Goal: Transaction & Acquisition: Book appointment/travel/reservation

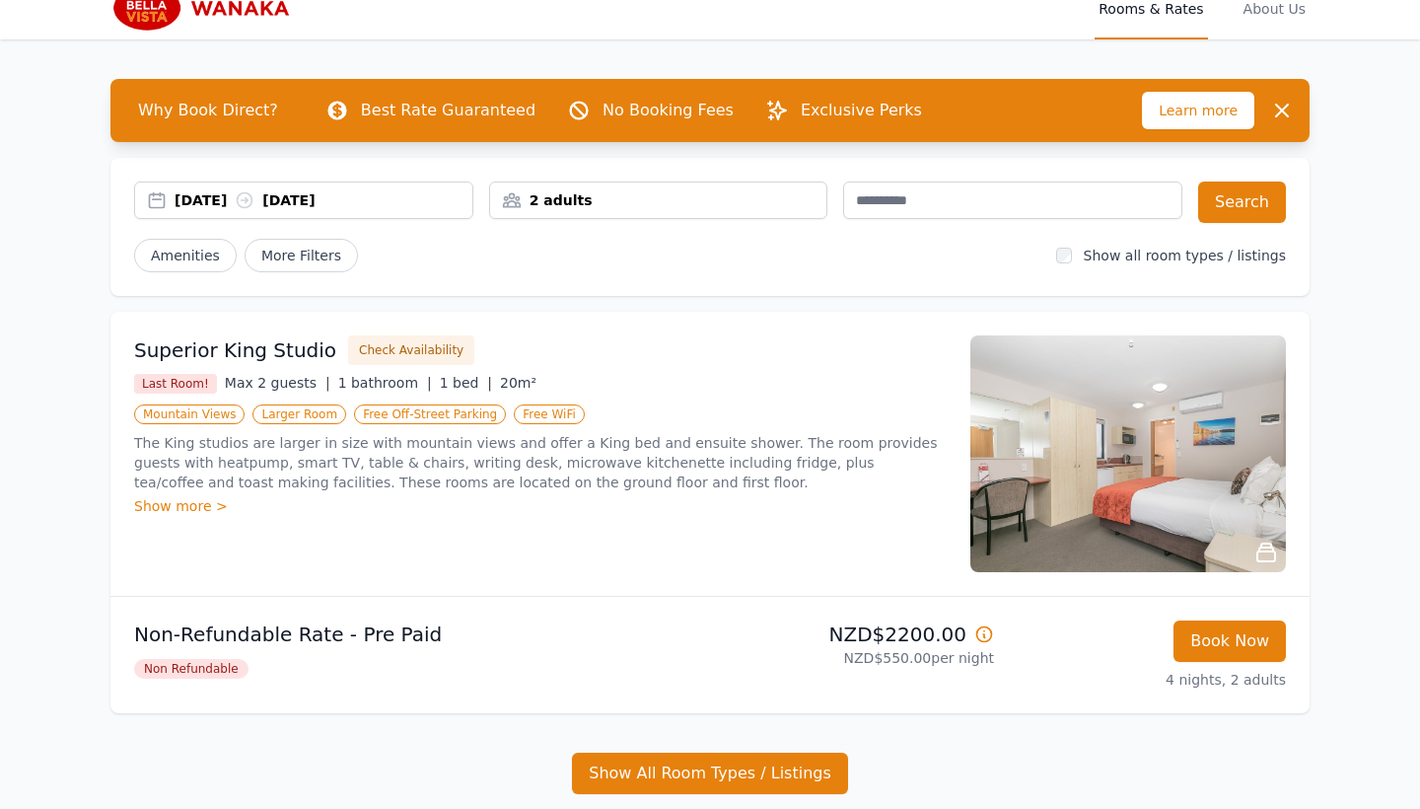
click at [221, 203] on div "[DATE] [DATE]" at bounding box center [324, 200] width 298 height 20
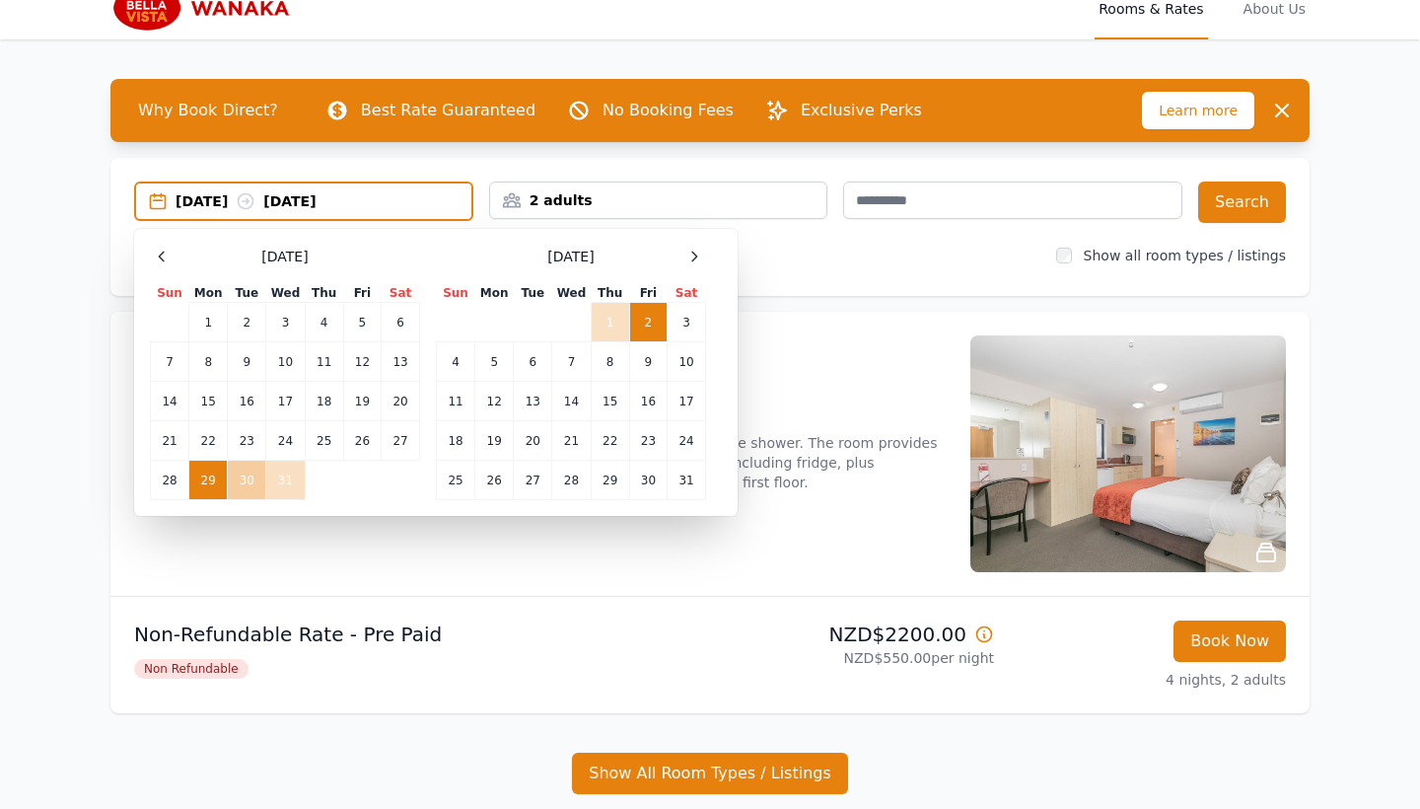
click at [253, 473] on td "30" at bounding box center [247, 479] width 38 height 39
click at [612, 319] on td "1" at bounding box center [610, 322] width 38 height 39
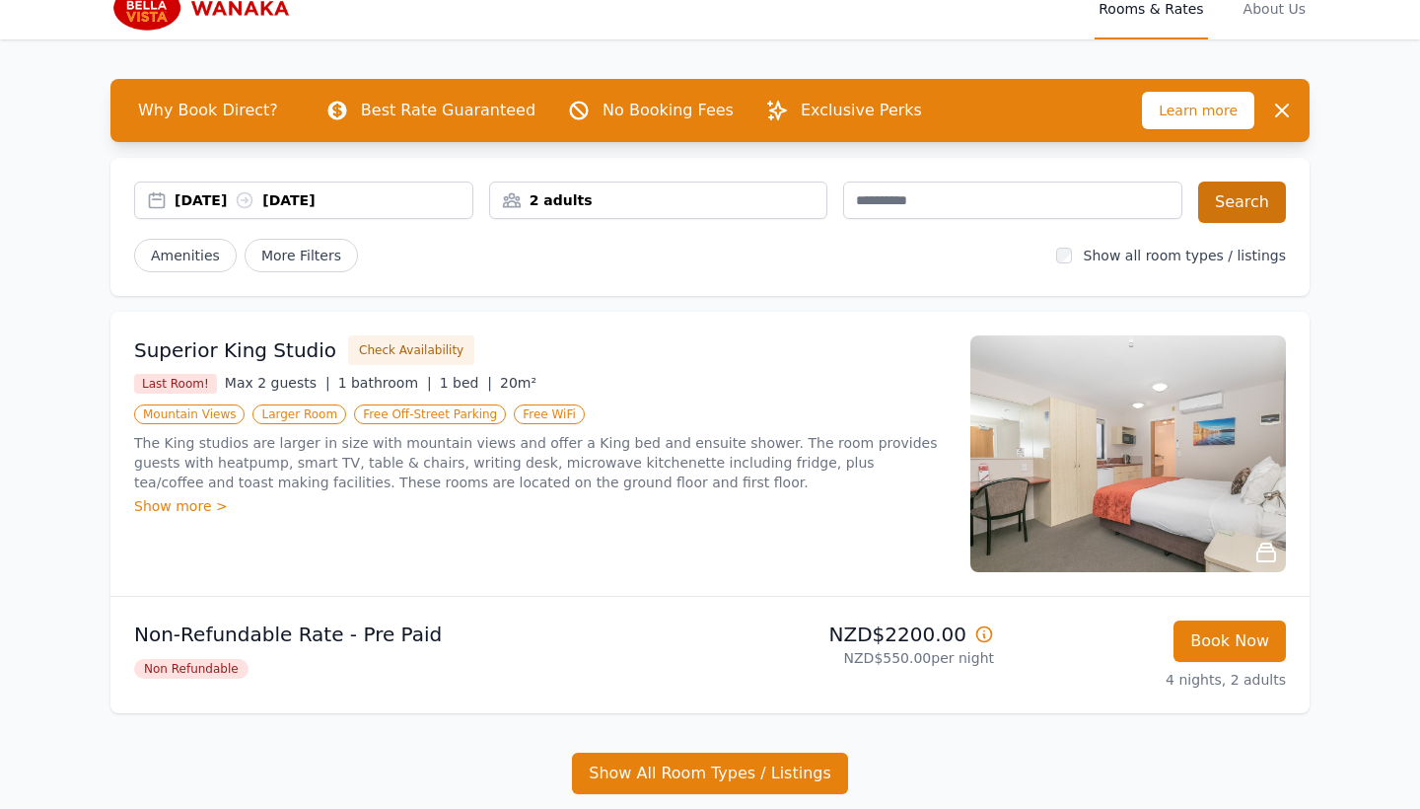
click at [1255, 186] on button "Search" at bounding box center [1242, 201] width 88 height 41
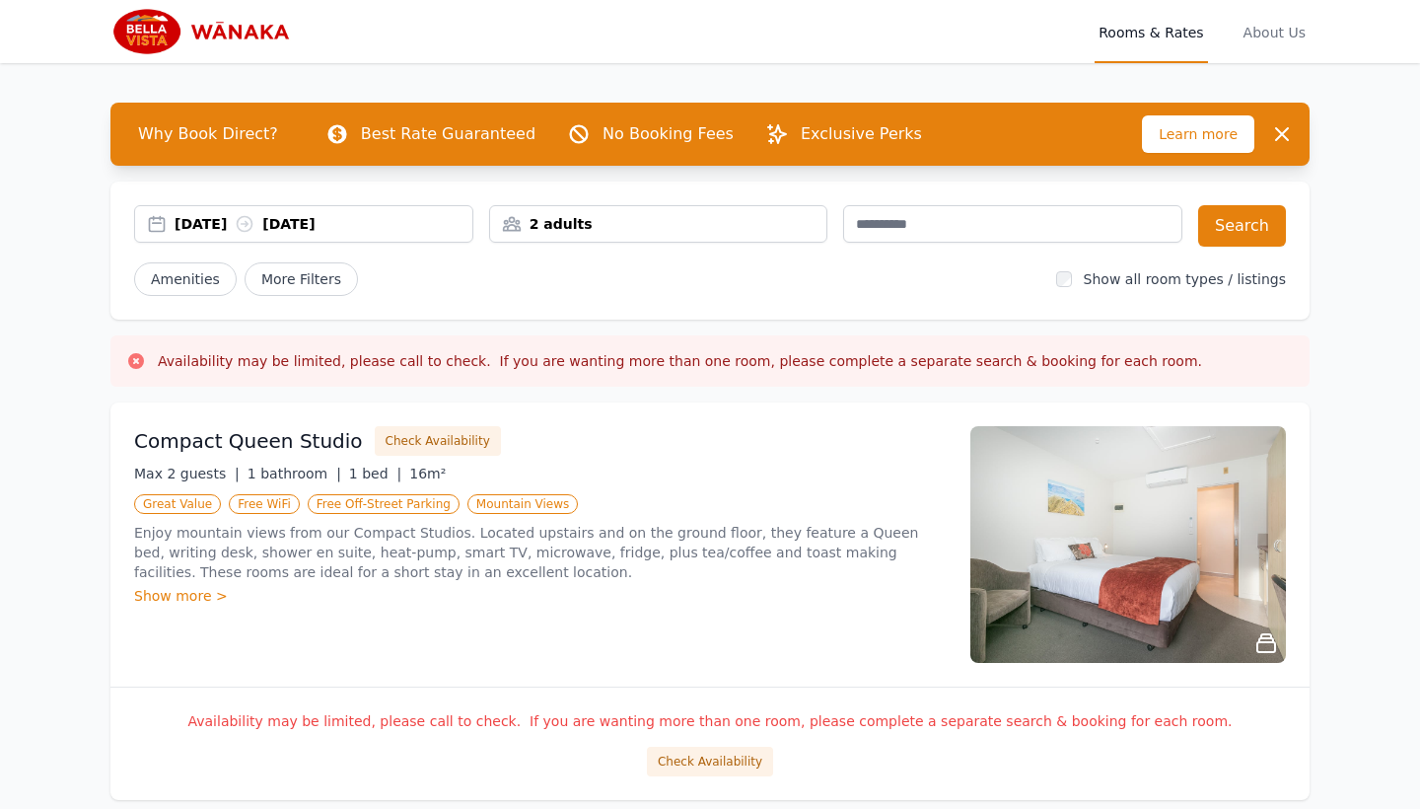
click at [226, 220] on div "[DATE] [DATE]" at bounding box center [324, 224] width 298 height 20
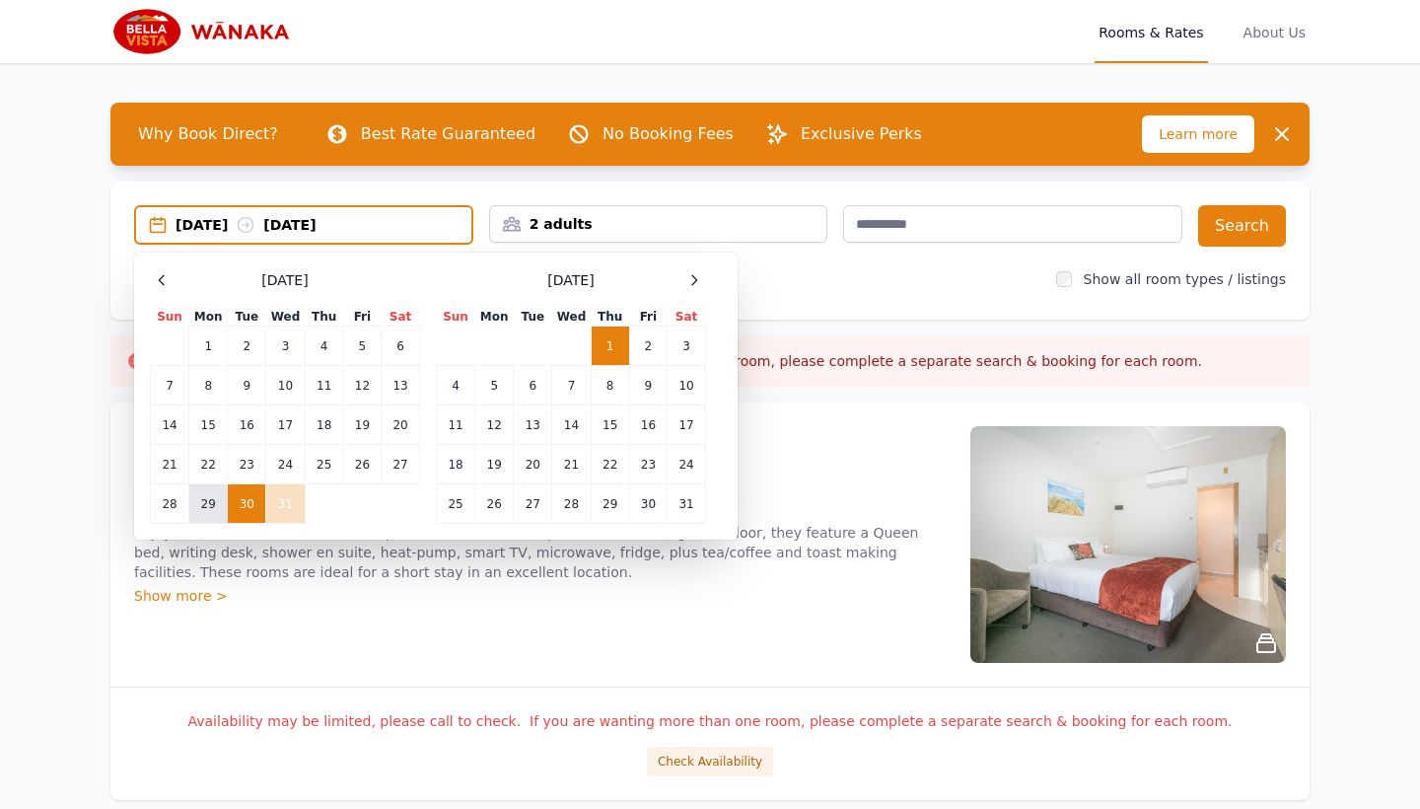
click at [203, 508] on td "29" at bounding box center [208, 503] width 38 height 39
click at [637, 345] on td "2" at bounding box center [647, 345] width 37 height 39
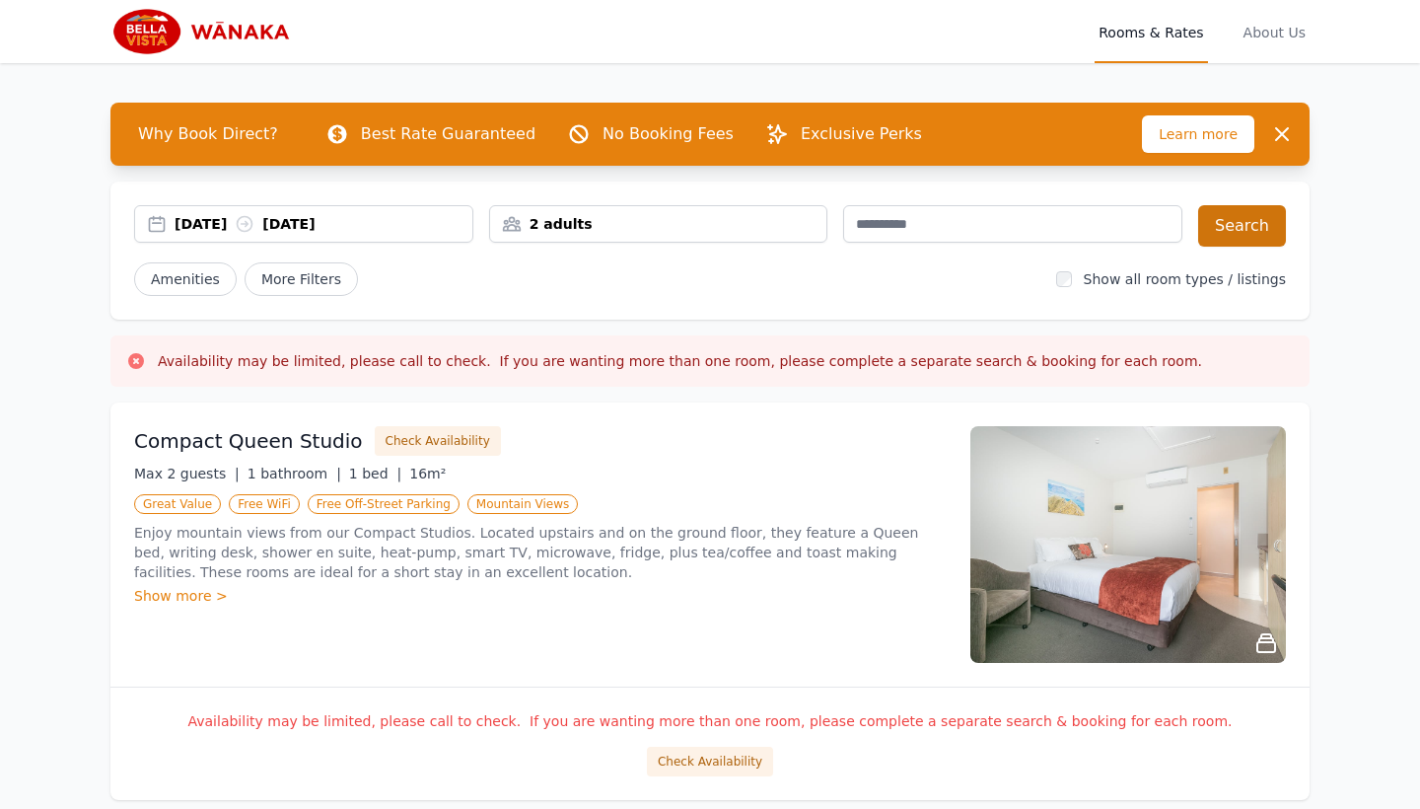
click at [1252, 221] on button "Search" at bounding box center [1242, 225] width 88 height 41
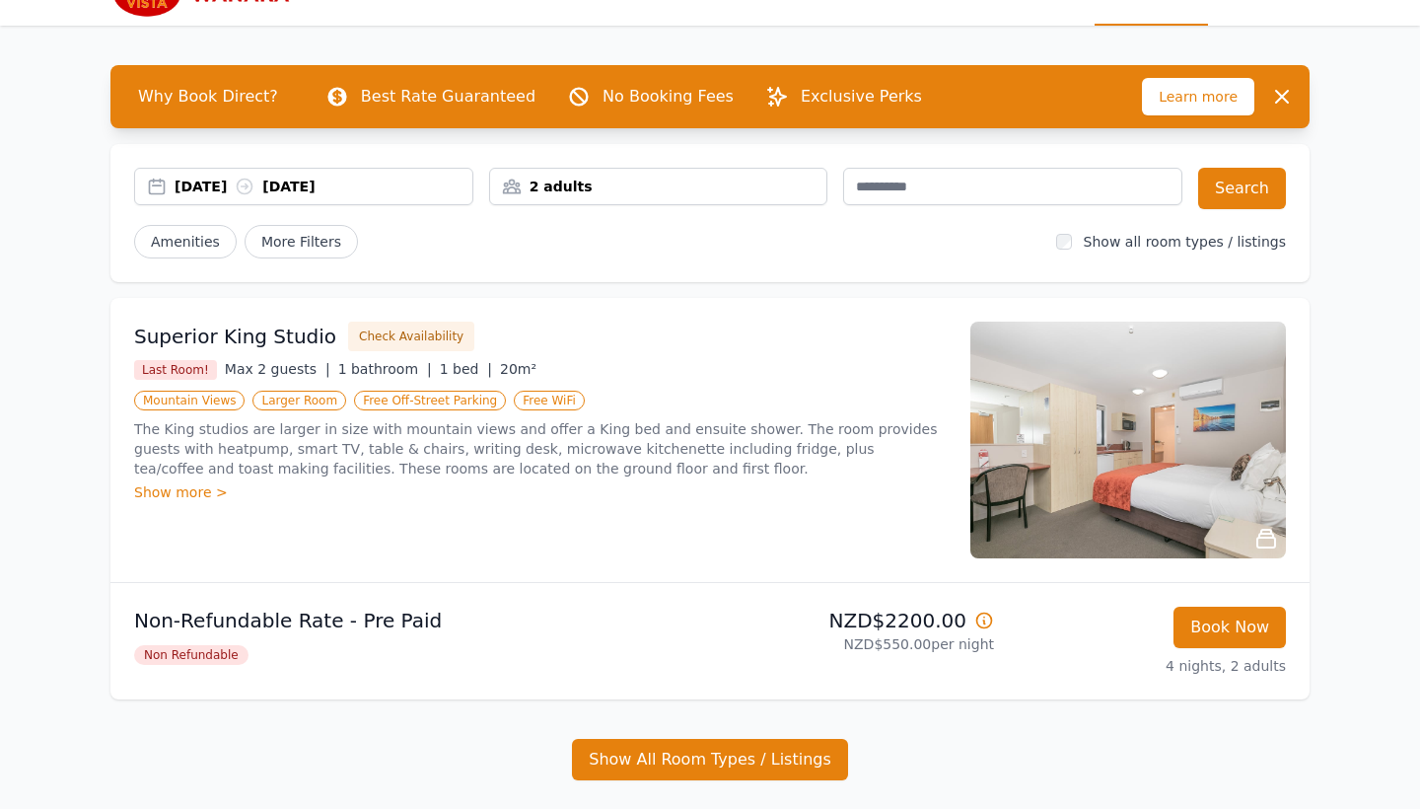
scroll to position [43, 0]
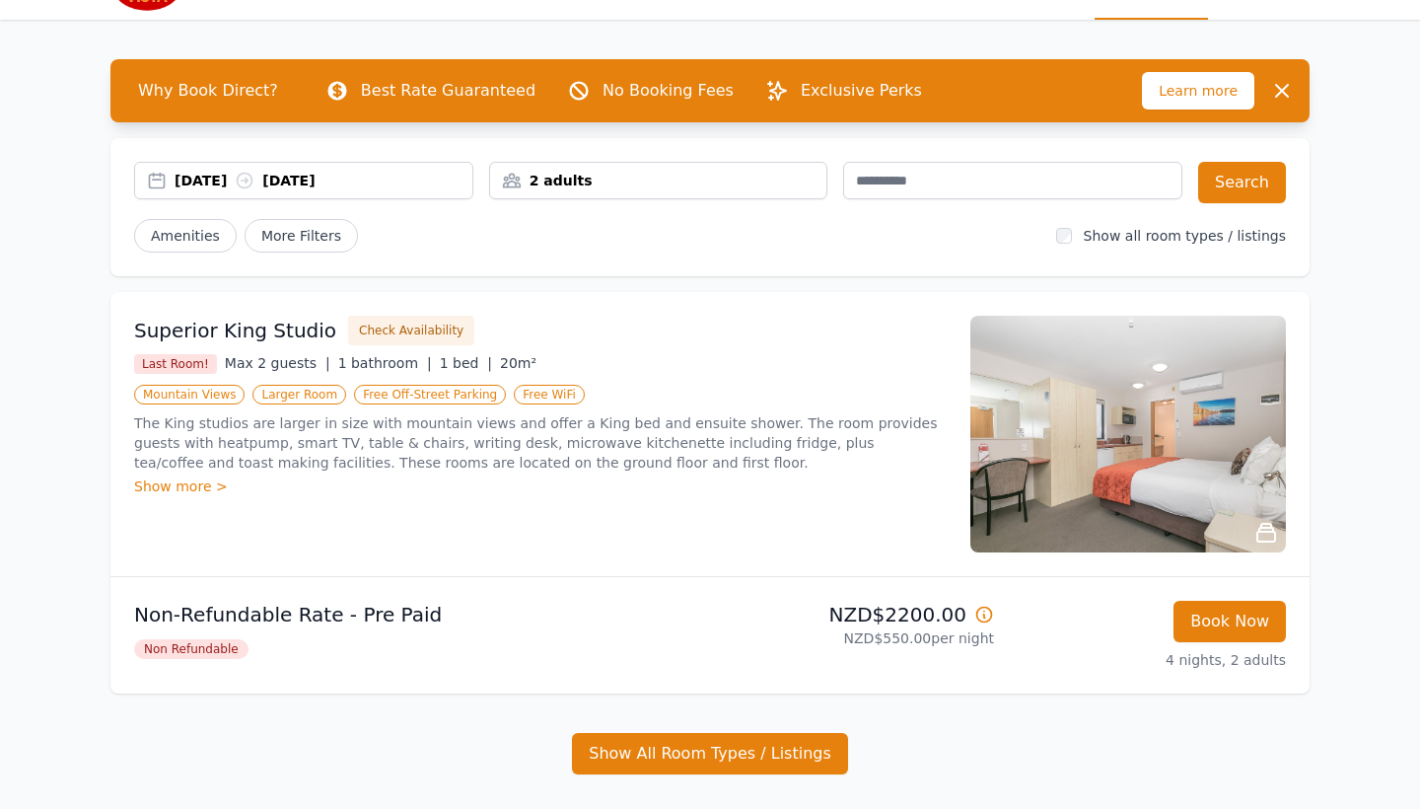
click at [349, 190] on div "[DATE] [DATE]" at bounding box center [303, 180] width 339 height 37
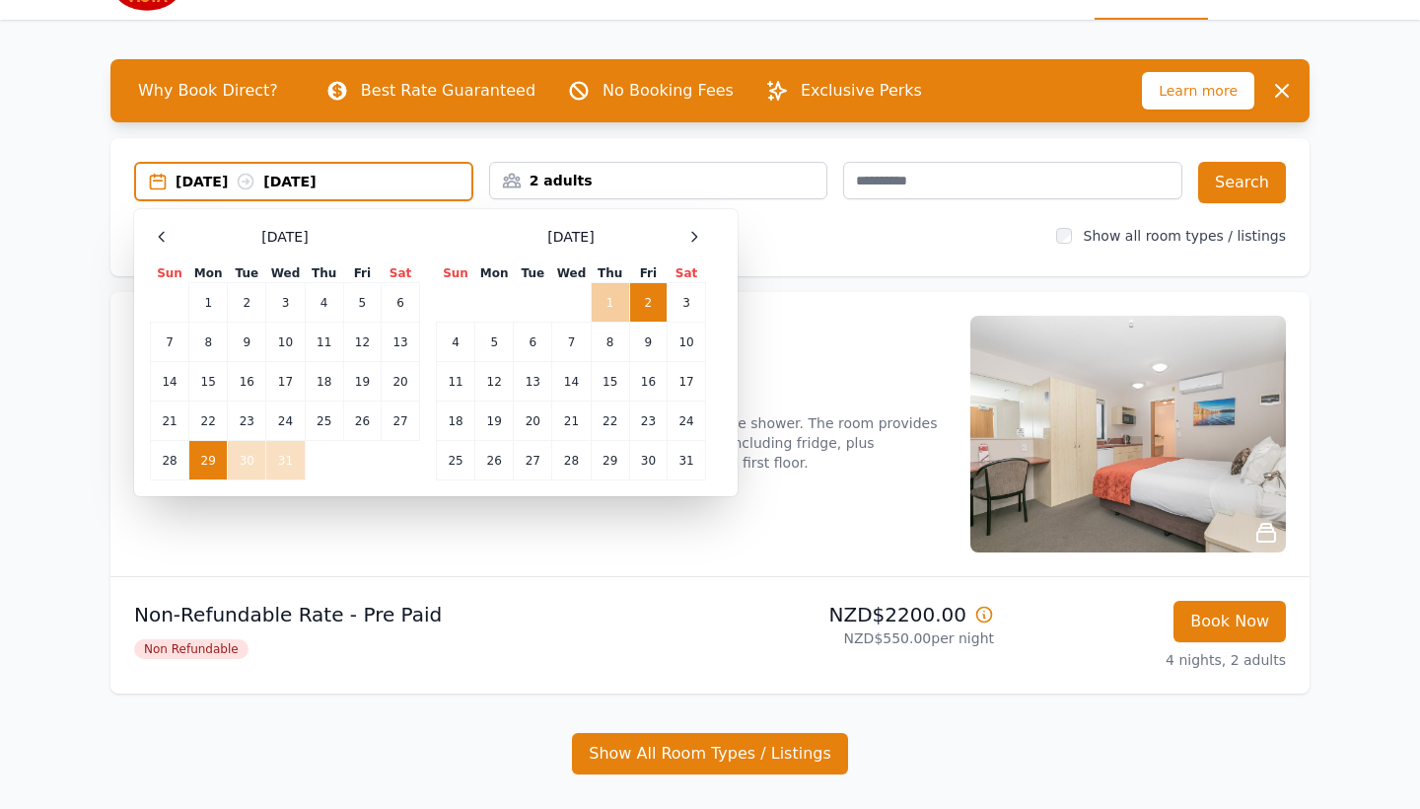
click at [603, 311] on td "1" at bounding box center [610, 302] width 38 height 39
click at [220, 460] on td "29" at bounding box center [208, 460] width 38 height 39
click at [614, 297] on td "1" at bounding box center [610, 302] width 38 height 39
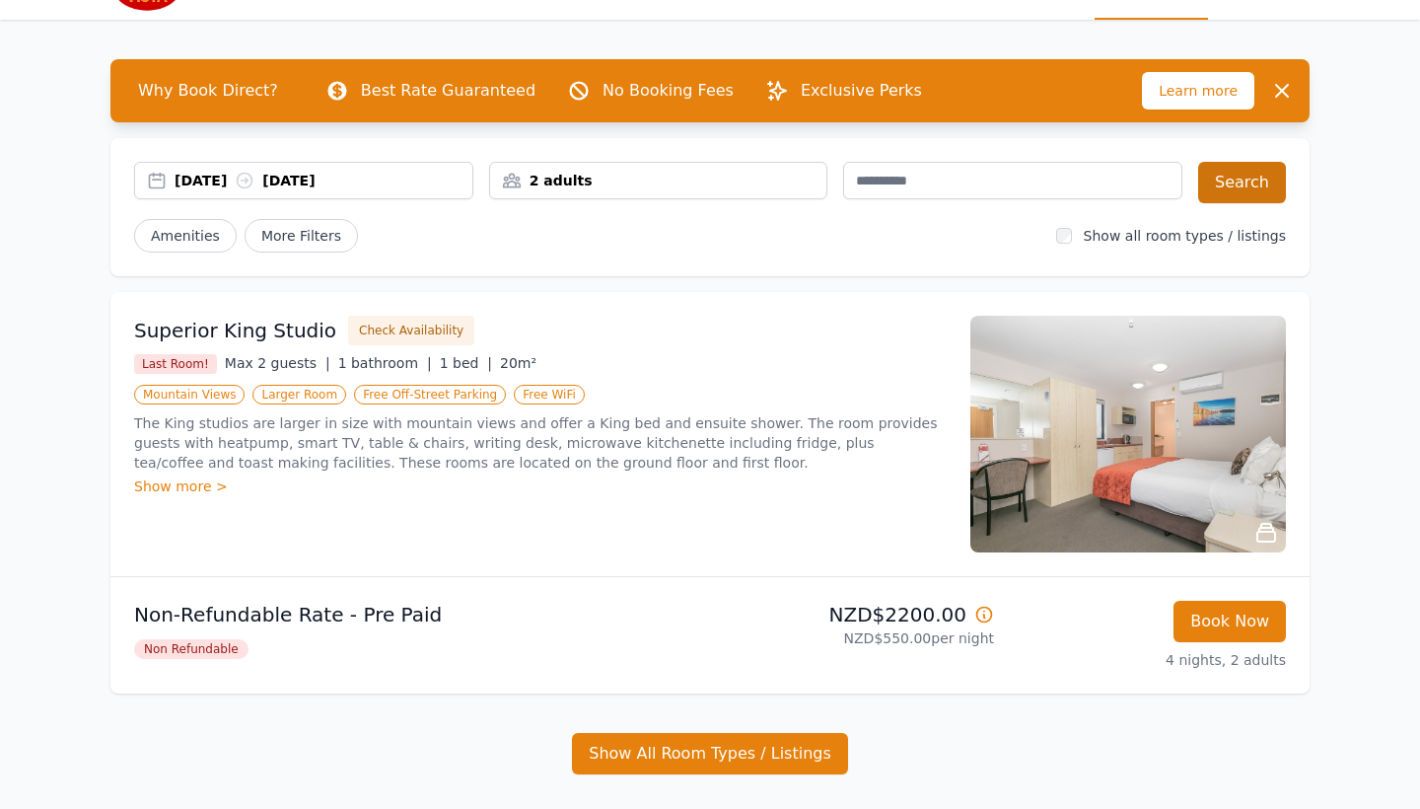
click at [1233, 171] on button "Search" at bounding box center [1242, 182] width 88 height 41
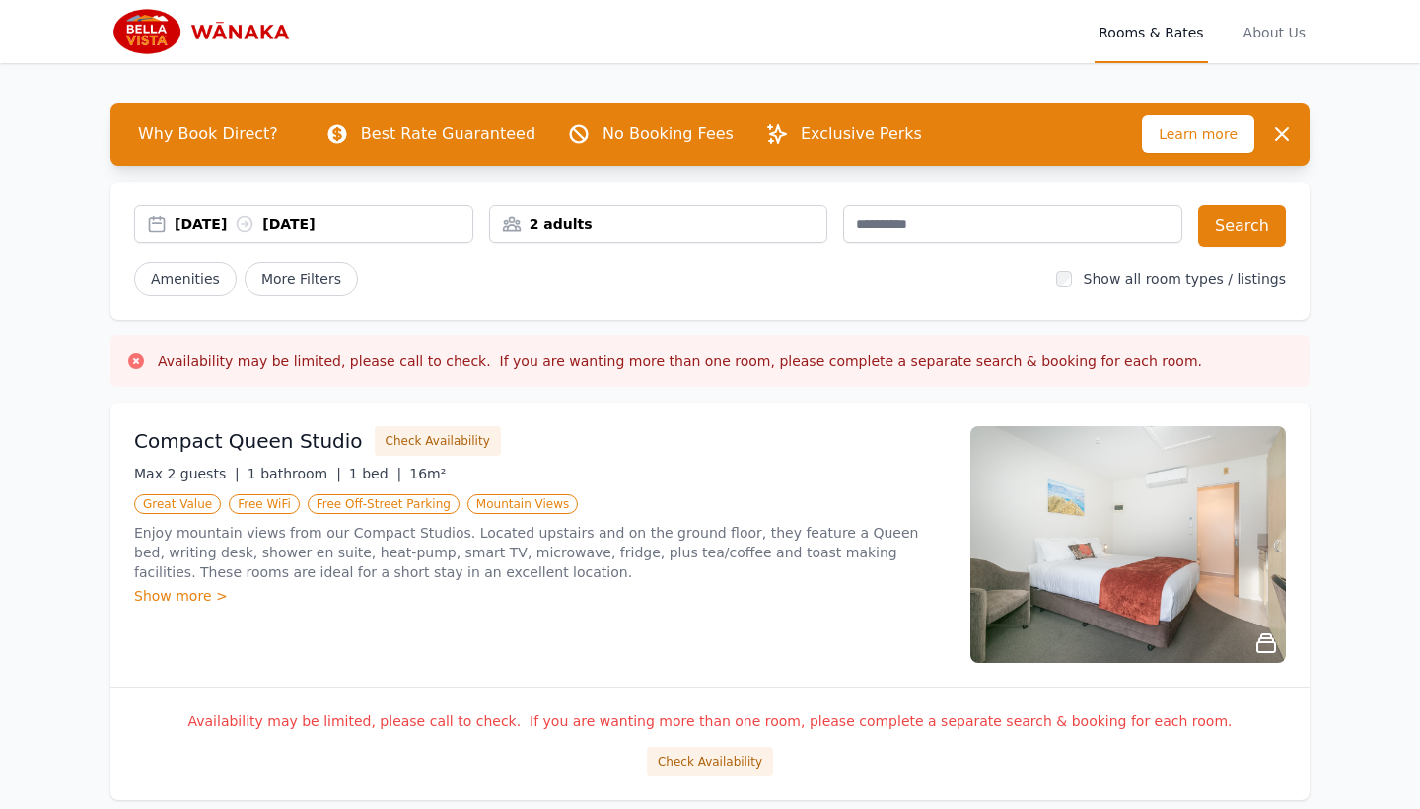
click at [342, 225] on div "[DATE] [DATE]" at bounding box center [324, 224] width 298 height 20
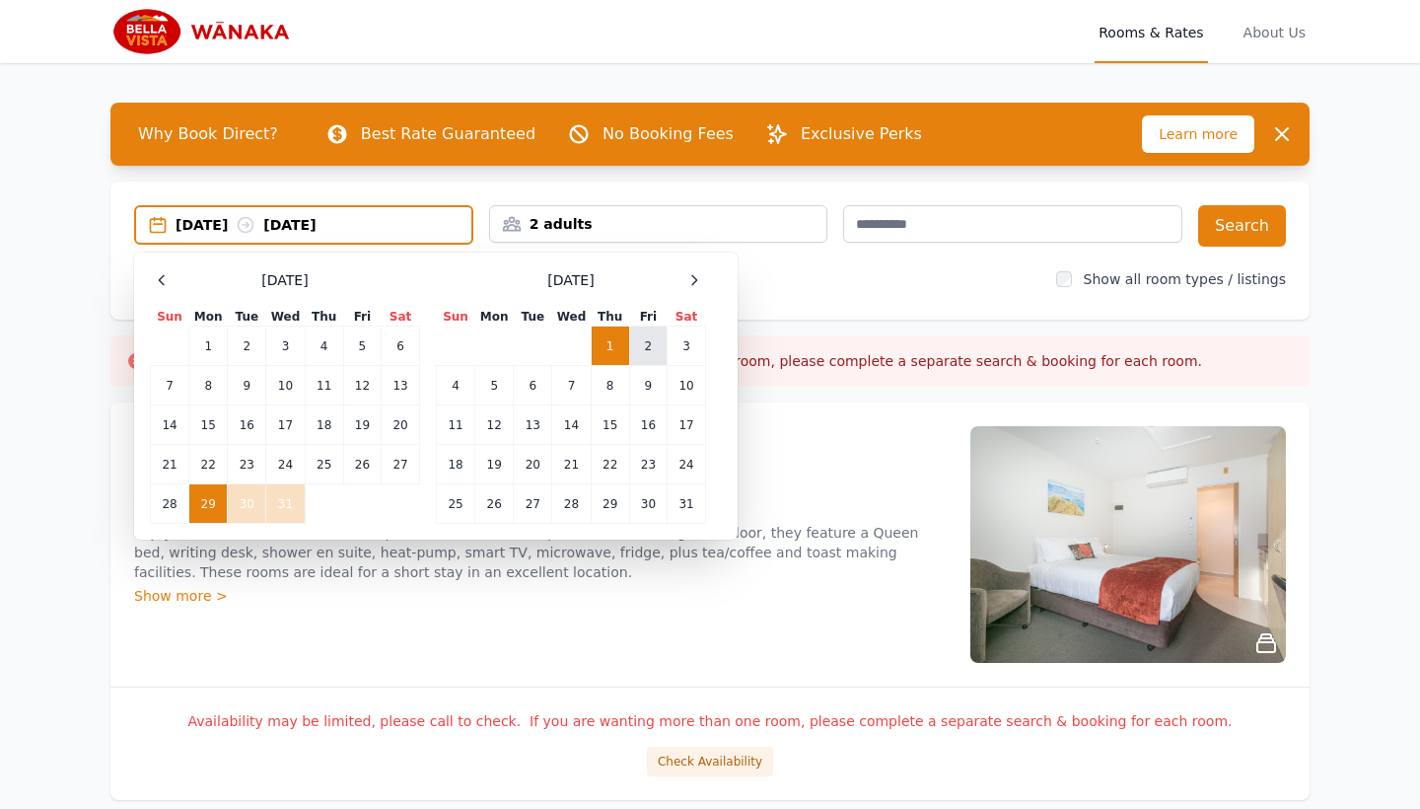
click at [647, 335] on td "2" at bounding box center [647, 345] width 37 height 39
click at [209, 509] on td "29" at bounding box center [208, 503] width 38 height 39
click at [644, 357] on td "2" at bounding box center [647, 345] width 37 height 39
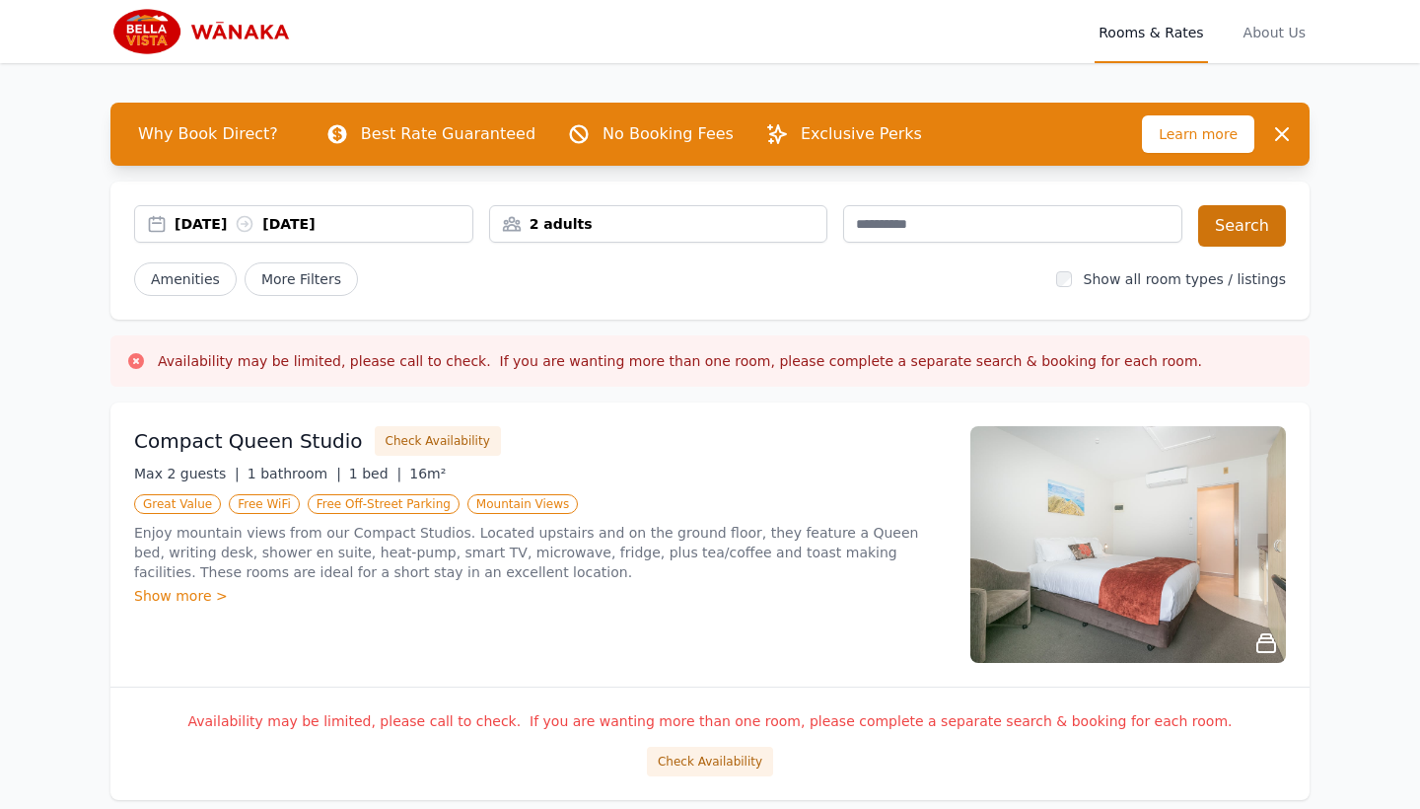
click at [1237, 214] on button "Search" at bounding box center [1242, 225] width 88 height 41
